Goal: Transaction & Acquisition: Obtain resource

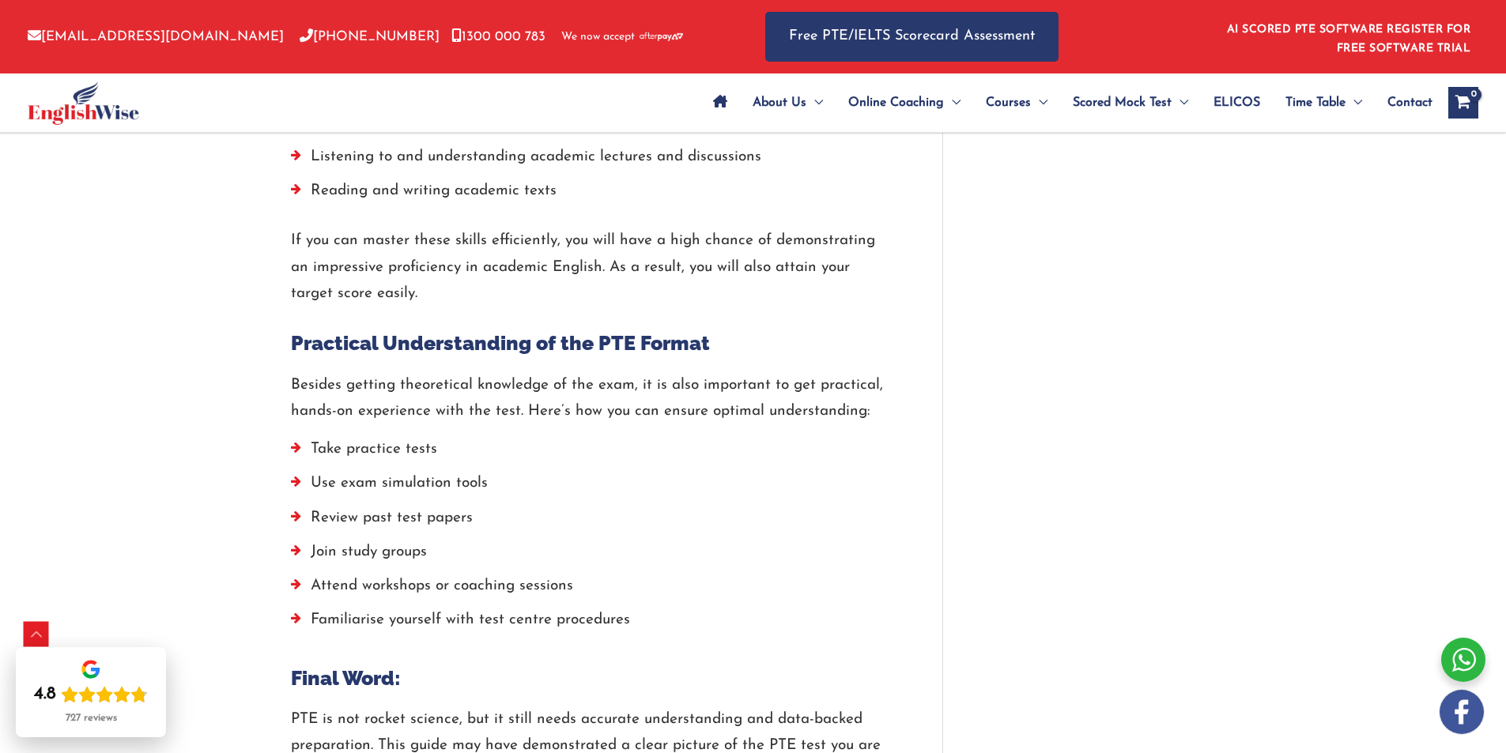
scroll to position [4325, 0]
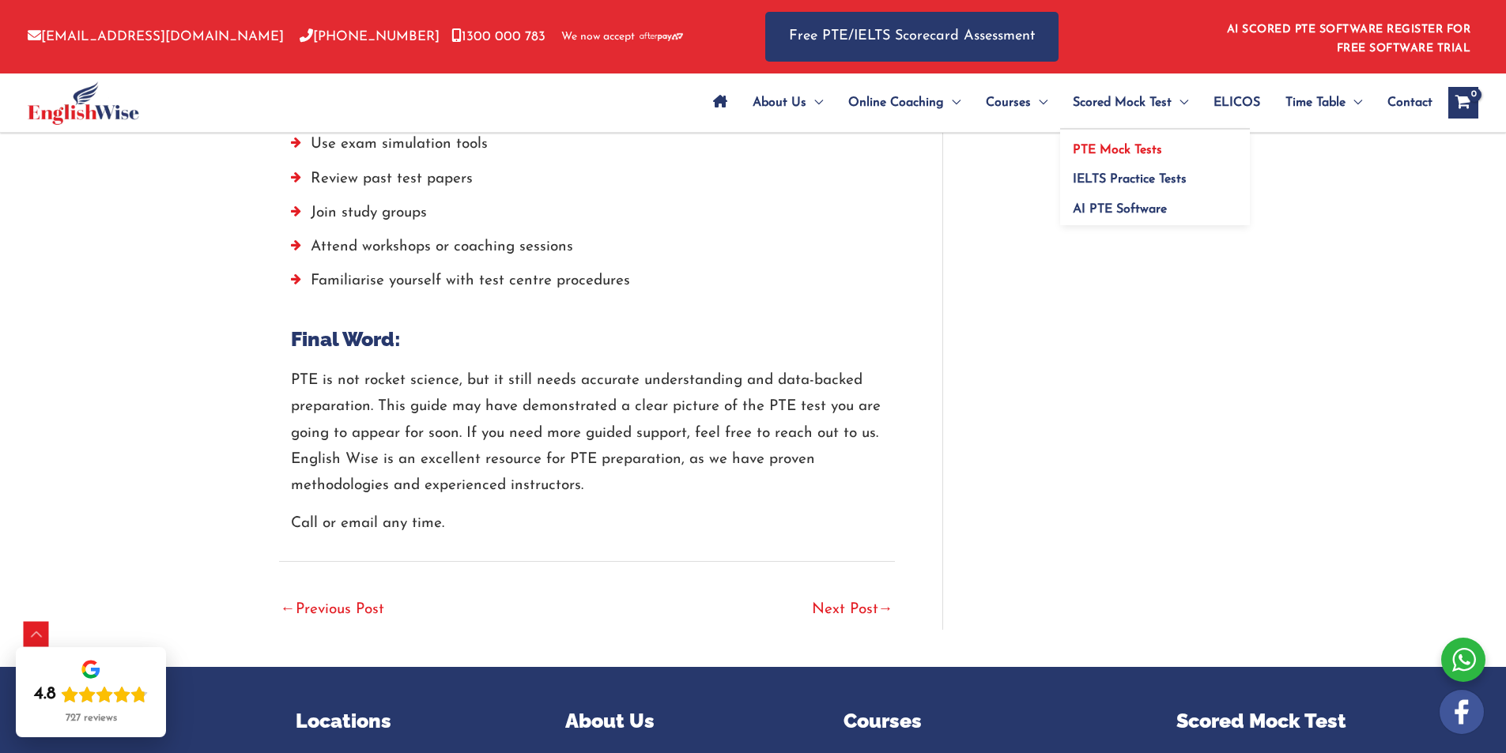
click at [1097, 145] on span "PTE Mock Tests" at bounding box center [1117, 150] width 89 height 13
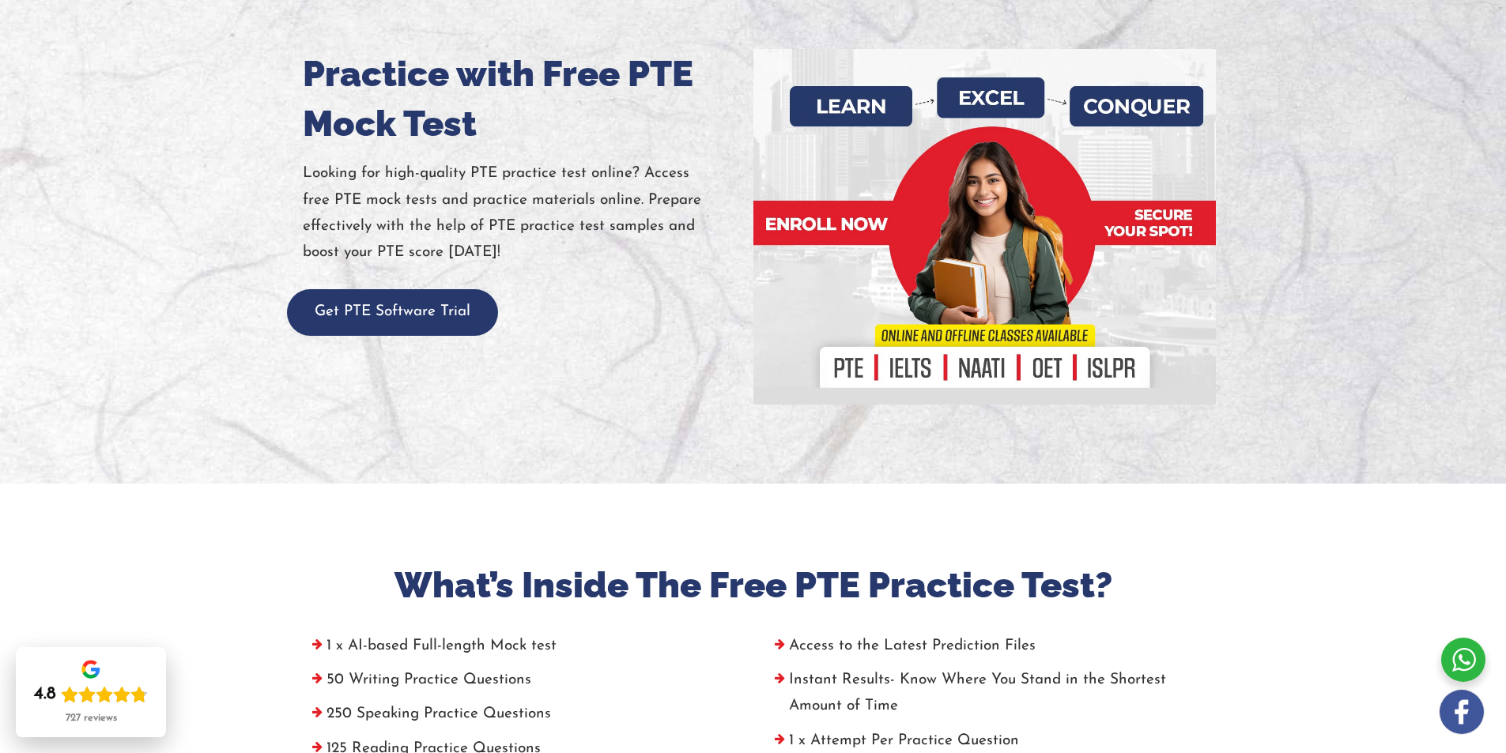
scroll to position [237, 0]
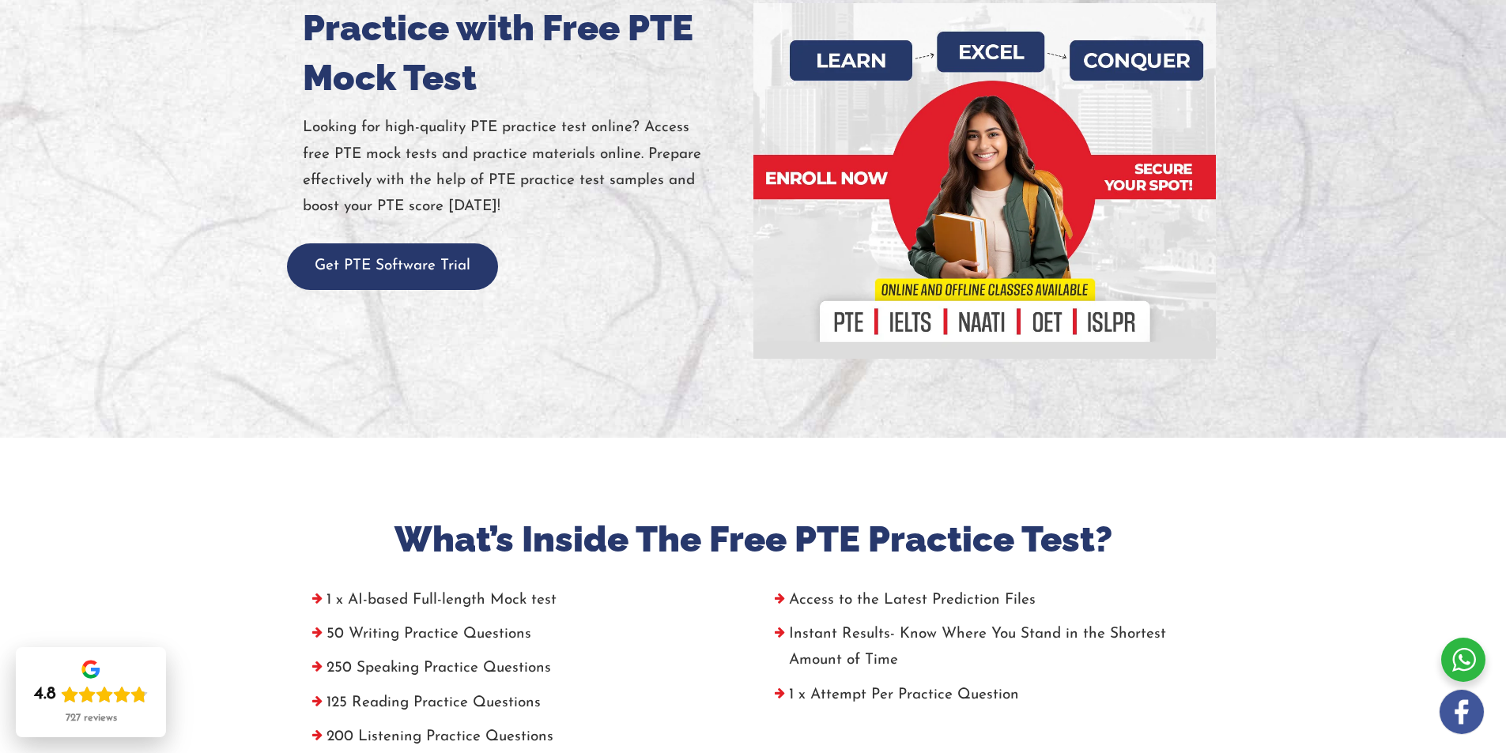
click at [299, 232] on div "Practice with Free PTE Mock Test Looking for high-quality PTE practice test onl…" at bounding box center [522, 146] width 463 height 287
click at [379, 269] on button "Get PTE Software Trial" at bounding box center [392, 267] width 211 height 47
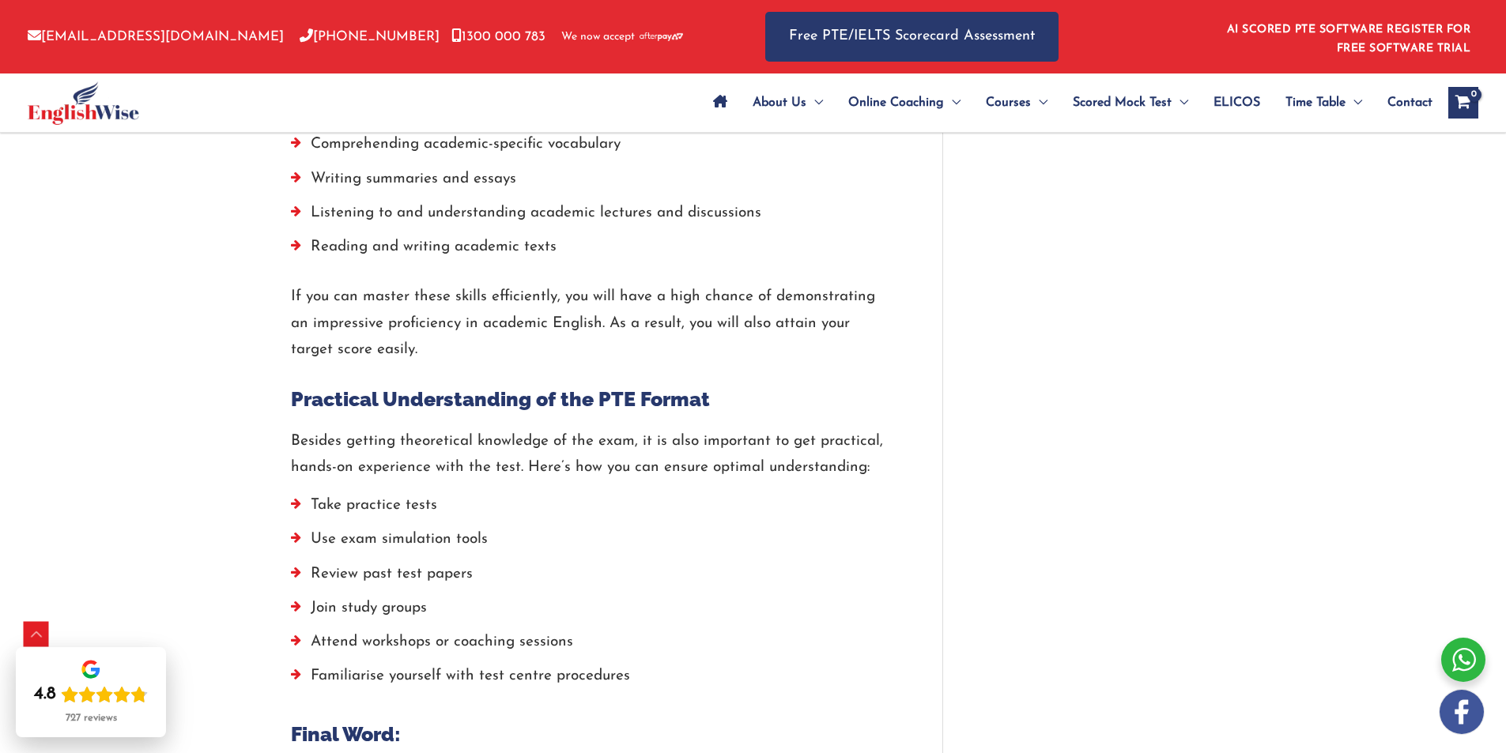
scroll to position [3921, 0]
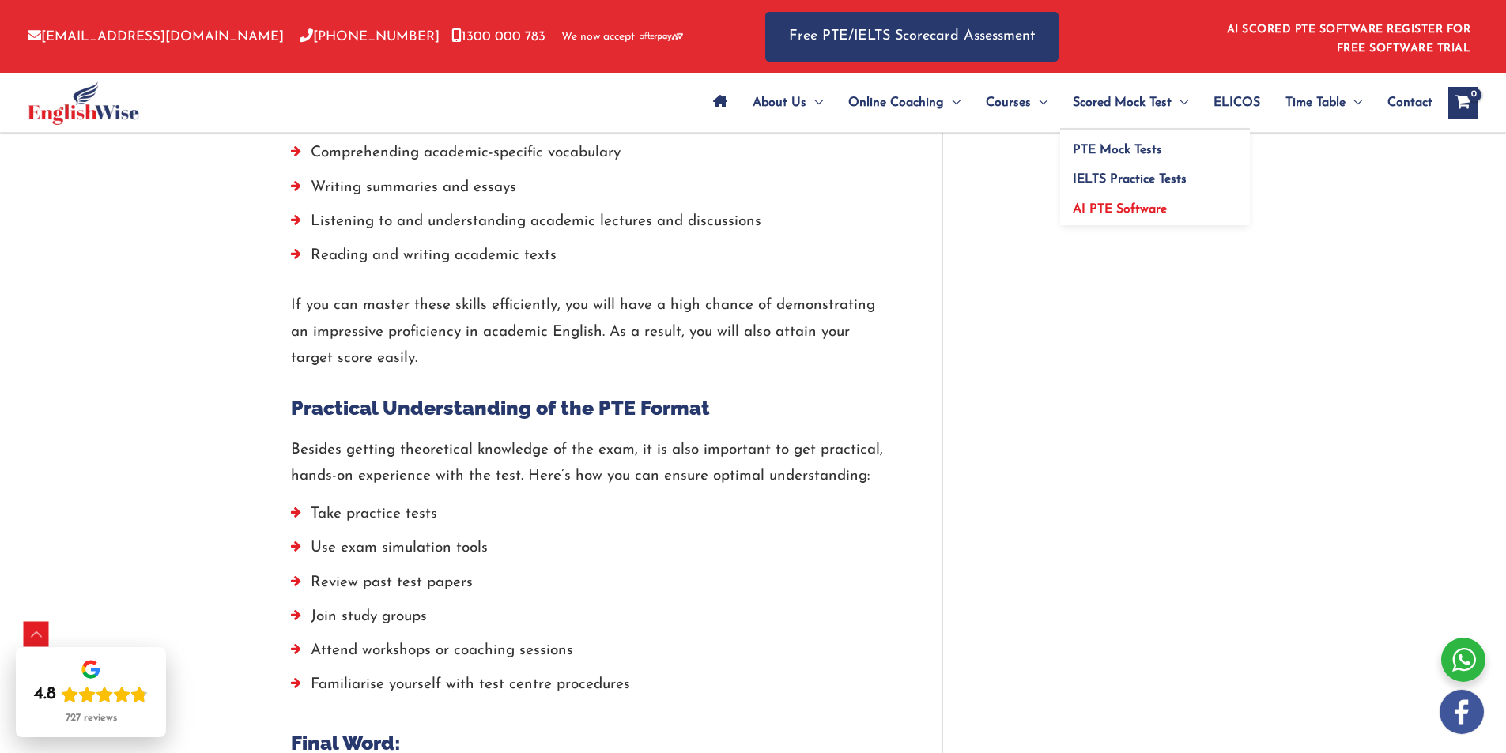
click at [1161, 210] on span "AI PTE Software" at bounding box center [1120, 209] width 94 height 13
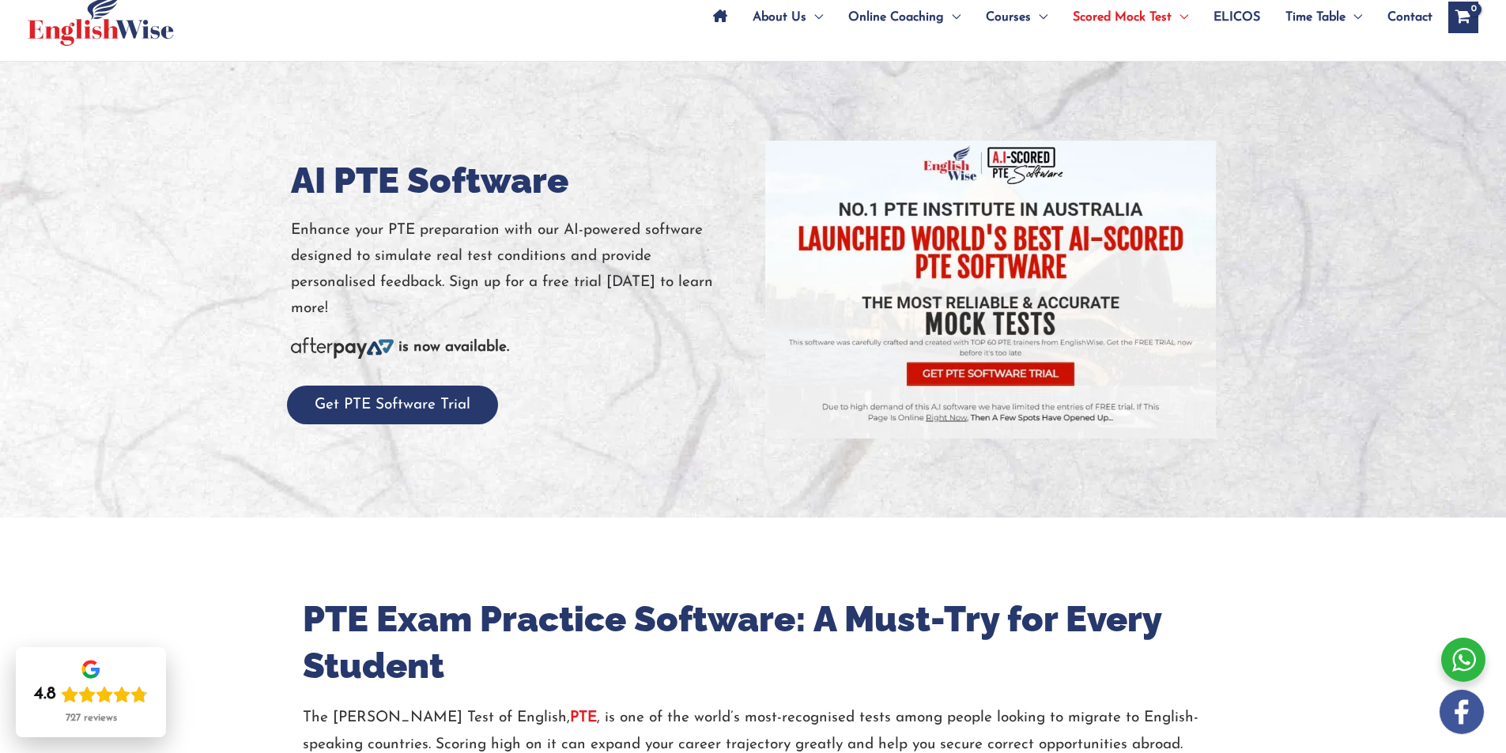
scroll to position [158, 0]
